Goal: Task Accomplishment & Management: Complete application form

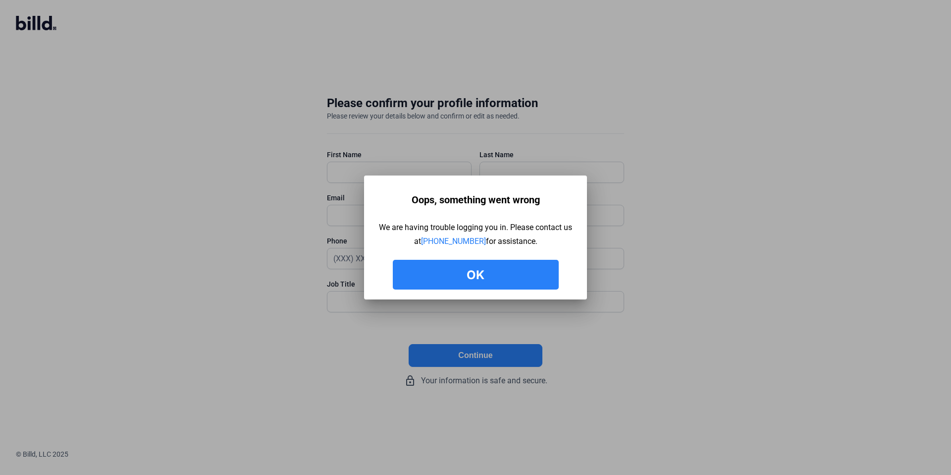
click at [515, 285] on button "Ok" at bounding box center [476, 275] width 166 height 30
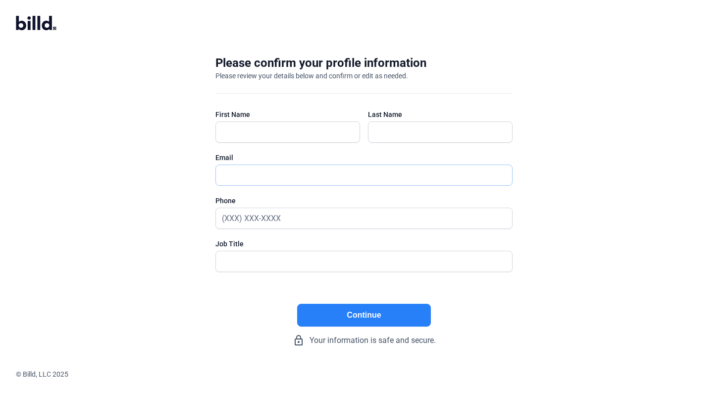
click at [258, 175] on input "text" at bounding box center [364, 175] width 296 height 20
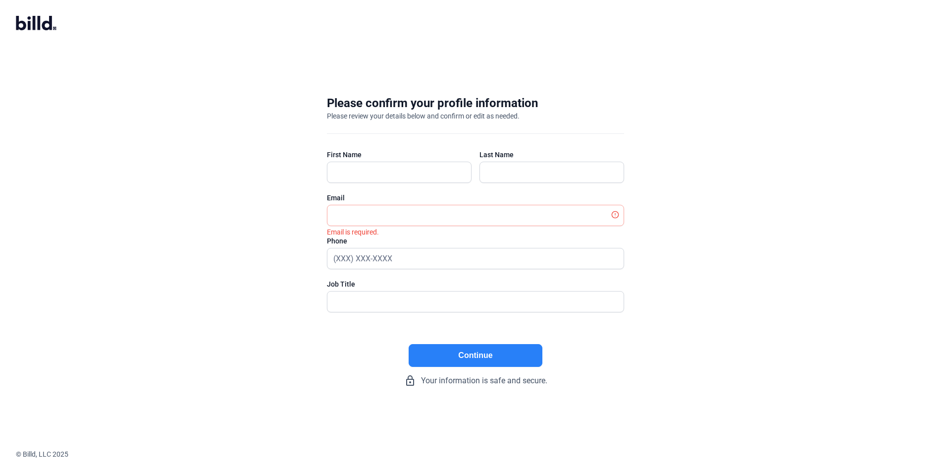
click at [273, 242] on div "Please confirm your profile information Please review your details below and co…" at bounding box center [475, 240] width 951 height 323
